Goal: Navigation & Orientation: Find specific page/section

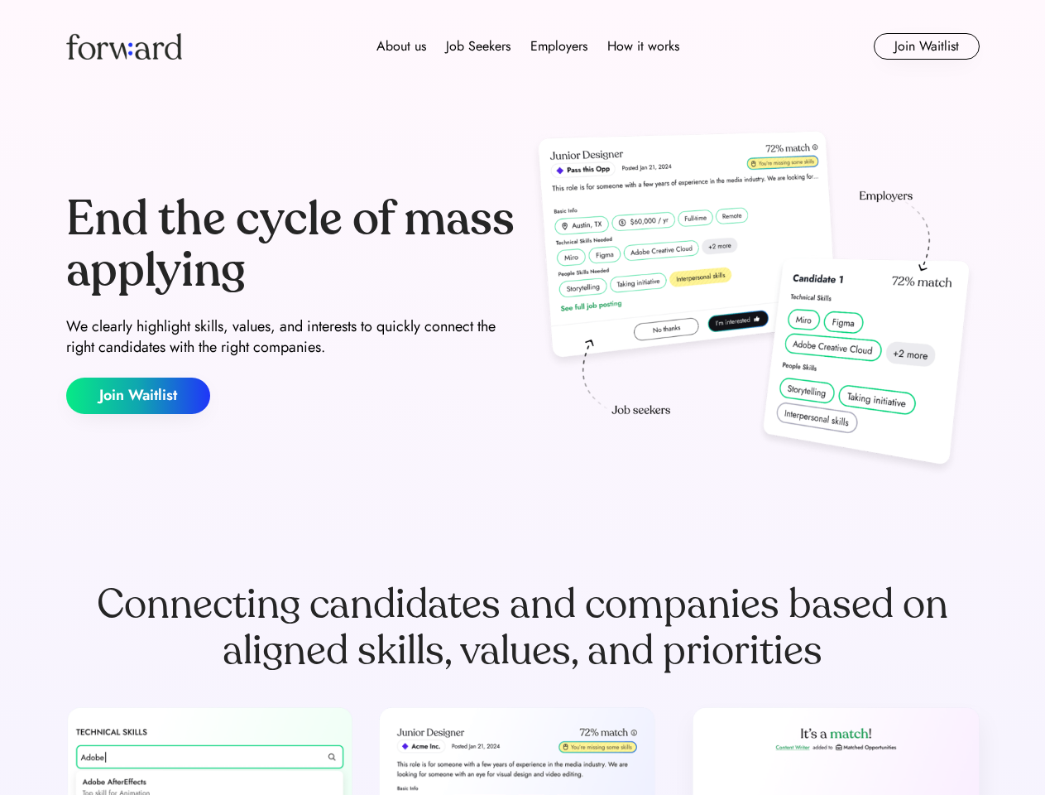
click at [522, 397] on div "End the cycle of mass applying We clearly highlight skills, values, and interes…" at bounding box center [523, 304] width 914 height 356
click at [523, 46] on div "About us Job Seekers Employers How it works" at bounding box center [528, 46] width 652 height 20
click at [124, 46] on img at bounding box center [124, 46] width 116 height 26
click at [528, 46] on div "About us Job Seekers Employers How it works" at bounding box center [528, 46] width 652 height 20
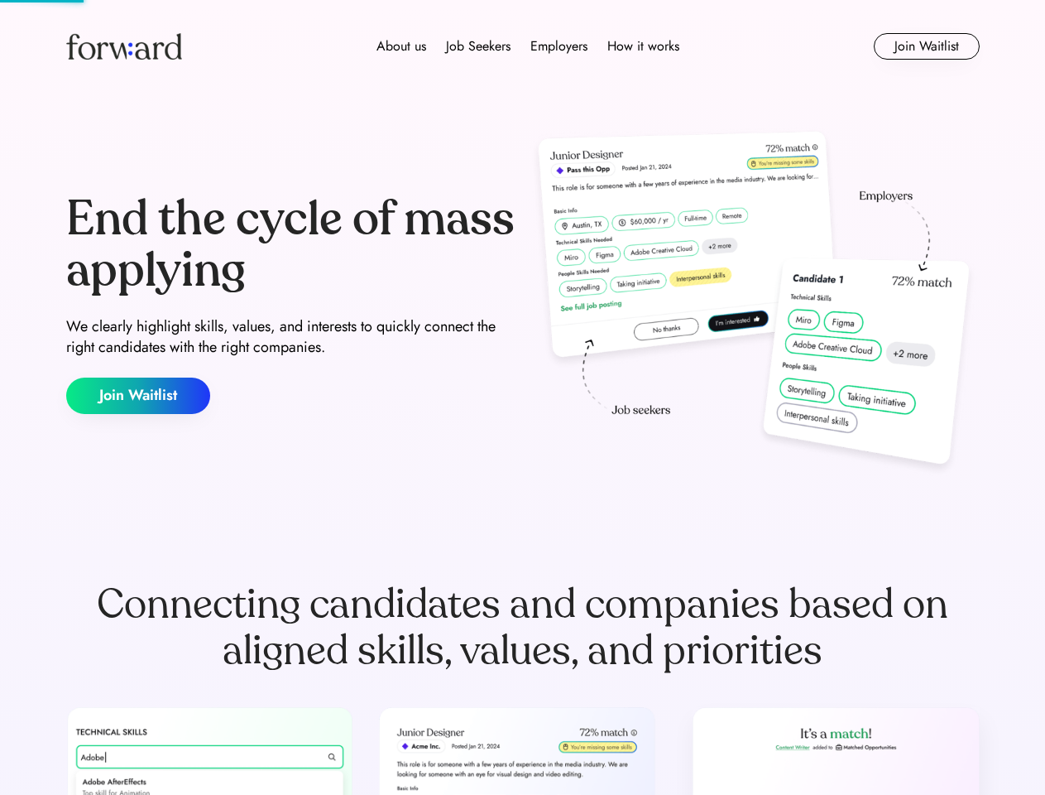
click at [401, 46] on div "About us" at bounding box center [402, 46] width 50 height 20
click at [478, 46] on div "Job Seekers" at bounding box center [478, 46] width 65 height 20
click at [559, 46] on div "Employers" at bounding box center [559, 46] width 57 height 20
click at [642, 46] on div "How it works" at bounding box center [644, 46] width 72 height 20
click at [926, 46] on button "Join Waitlist" at bounding box center [927, 46] width 106 height 26
